Goal: Task Accomplishment & Management: Complete application form

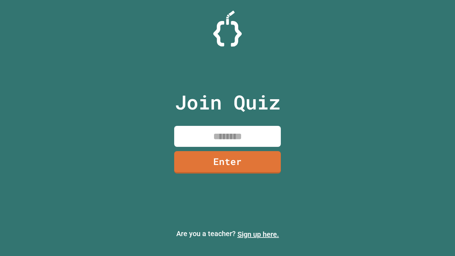
click at [258, 234] on link "Sign up here." at bounding box center [259, 234] width 42 height 9
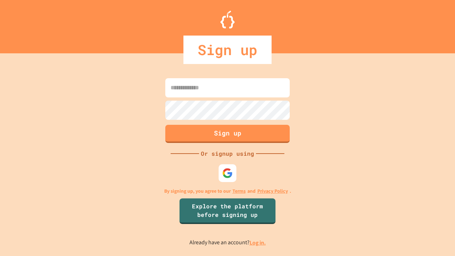
click at [258, 242] on link "Log in." at bounding box center [258, 242] width 16 height 7
